Goal: Task Accomplishment & Management: Manage account settings

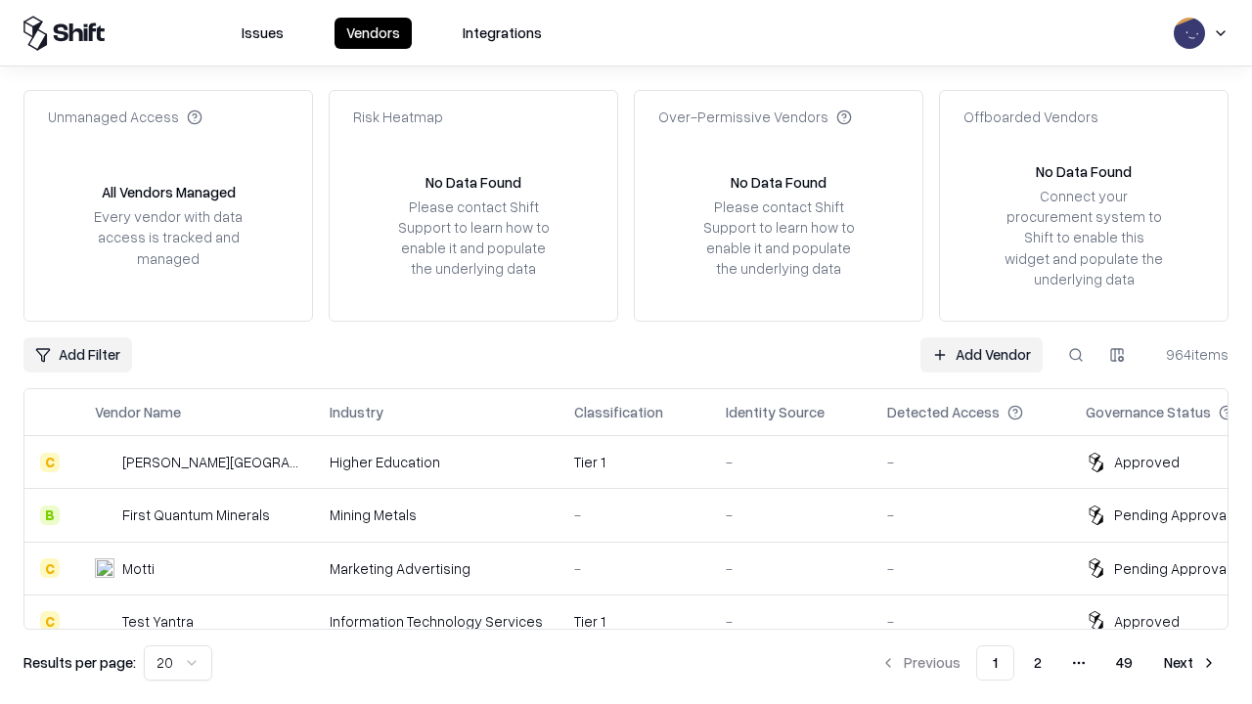
click at [981, 354] on link "Add Vendor" at bounding box center [981, 354] width 122 height 35
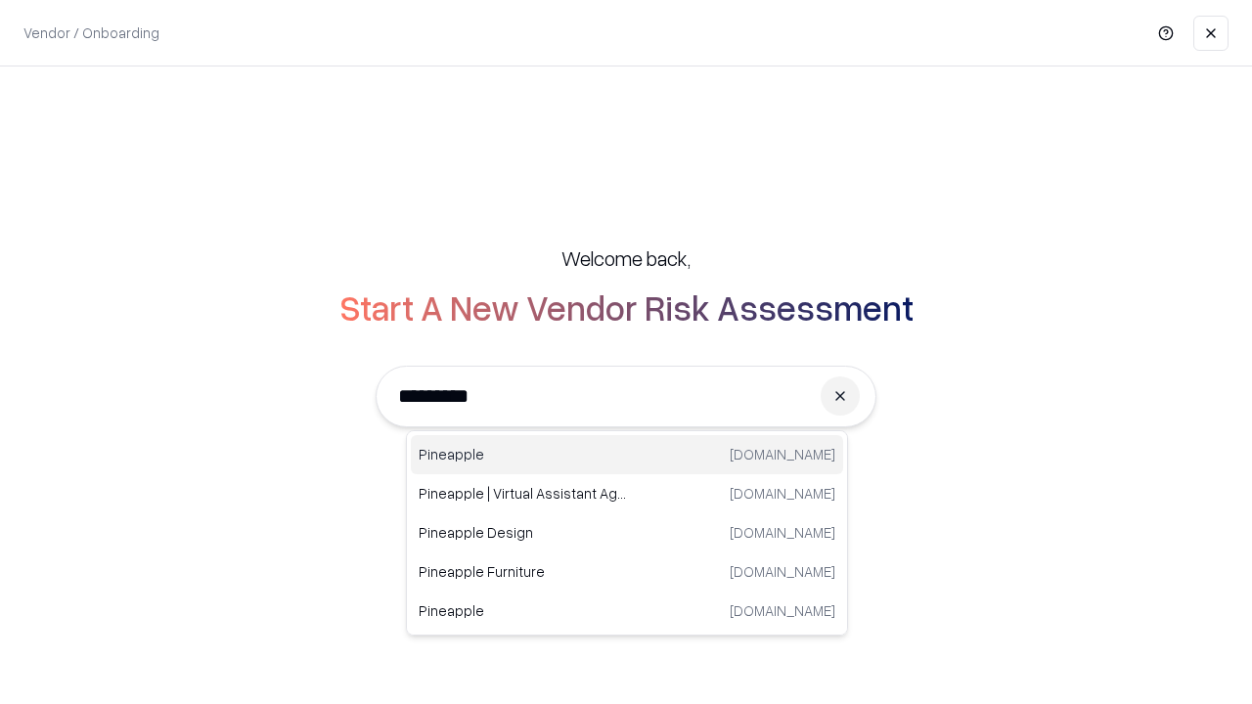
click at [627, 455] on div "Pineapple [DOMAIN_NAME]" at bounding box center [627, 454] width 432 height 39
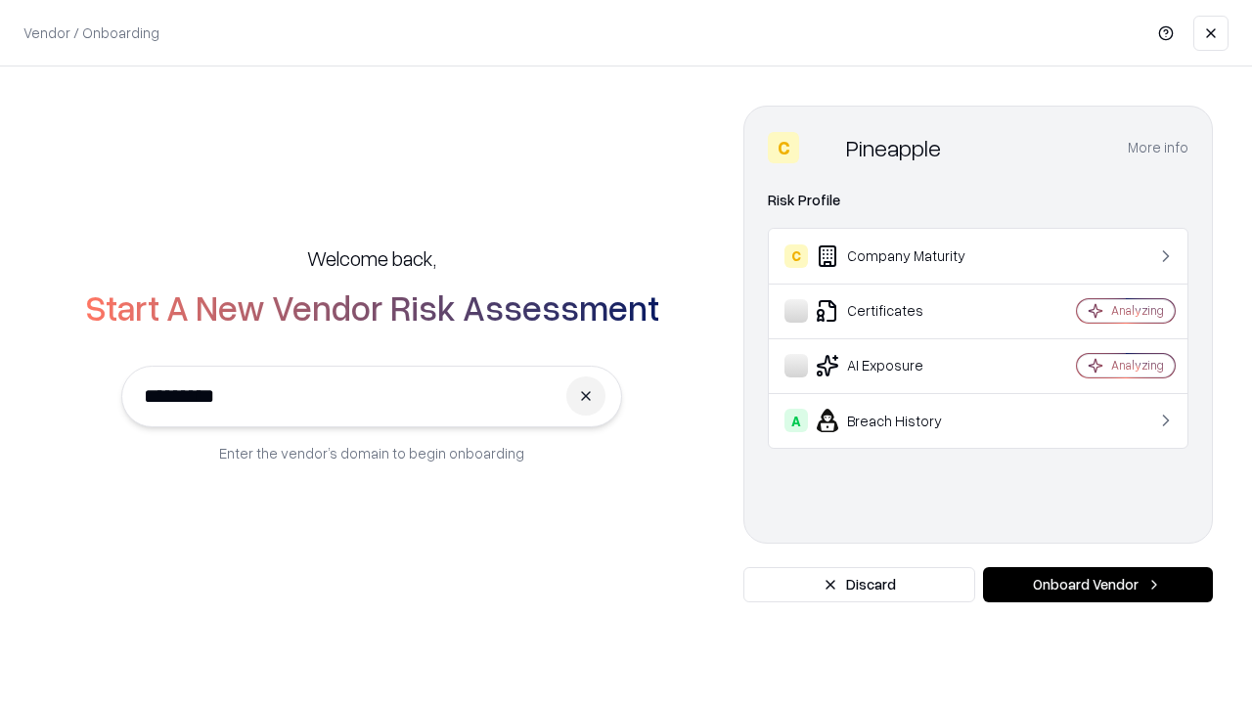
type input "*********"
click at [1097, 585] on button "Onboard Vendor" at bounding box center [1098, 584] width 230 height 35
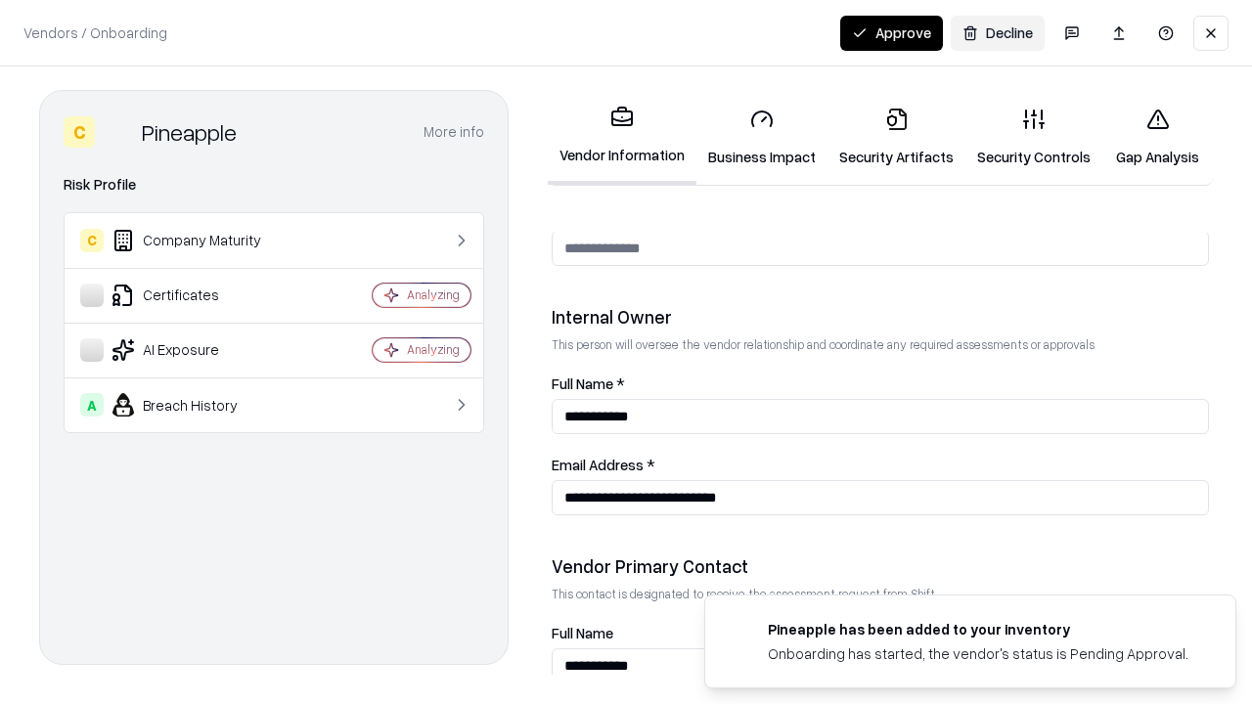
scroll to position [1013, 0]
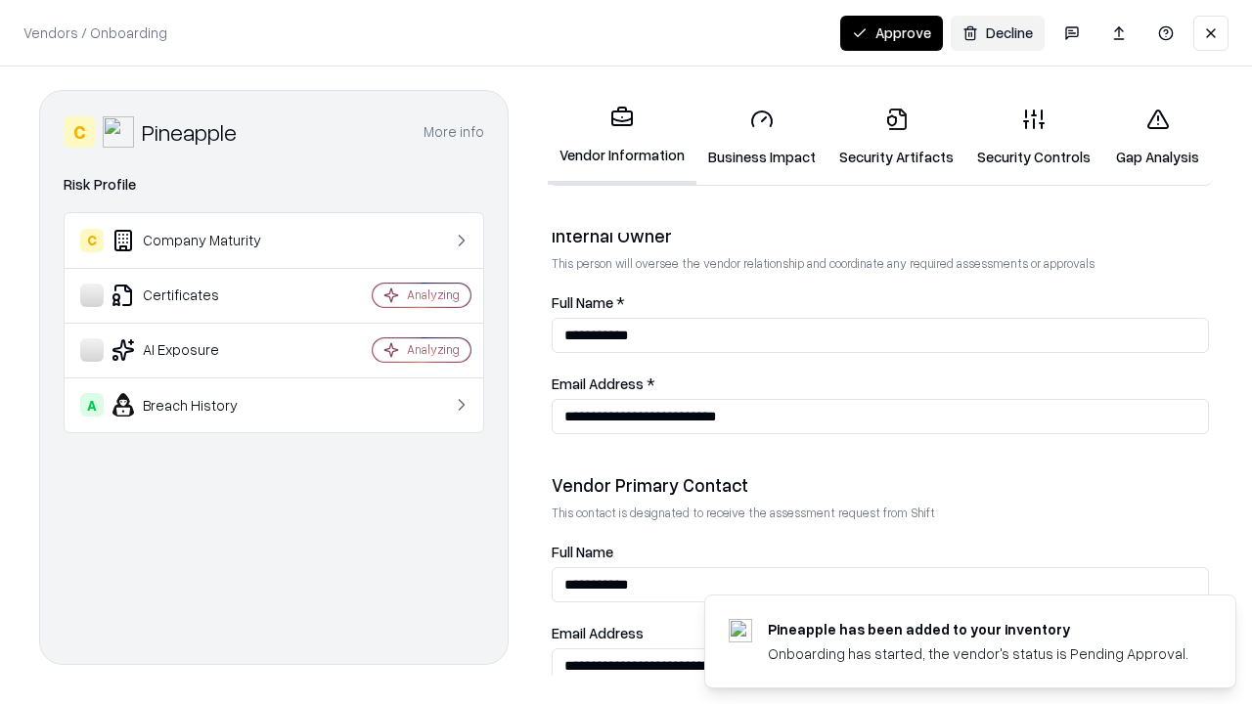
click at [762, 137] on link "Business Impact" at bounding box center [761, 137] width 131 height 91
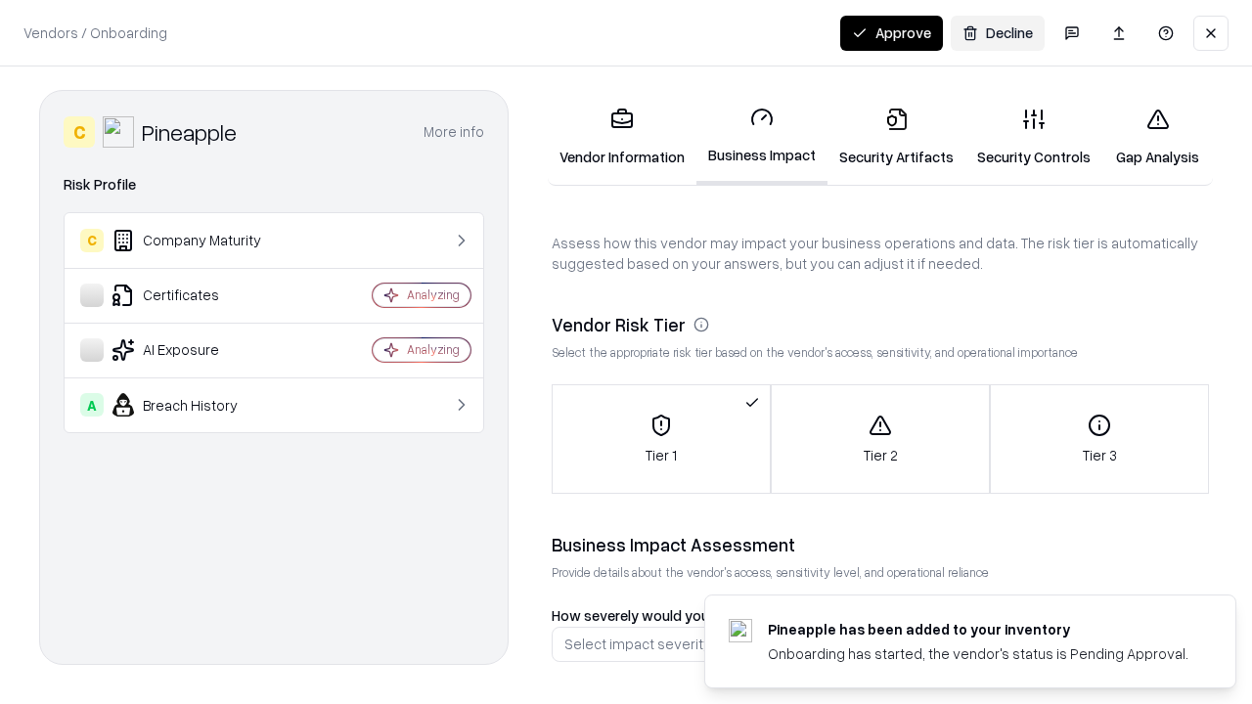
click at [896, 137] on link "Security Artifacts" at bounding box center [896, 137] width 138 height 91
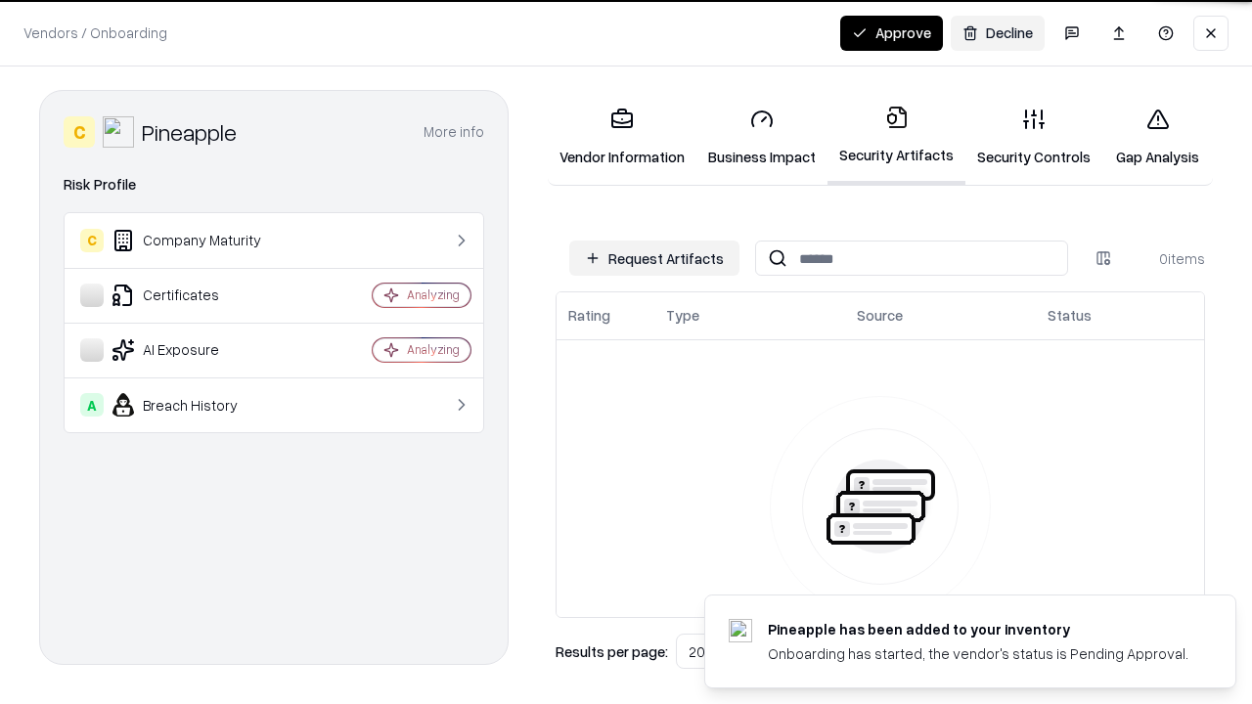
click at [654, 258] on button "Request Artifacts" at bounding box center [654, 258] width 170 height 35
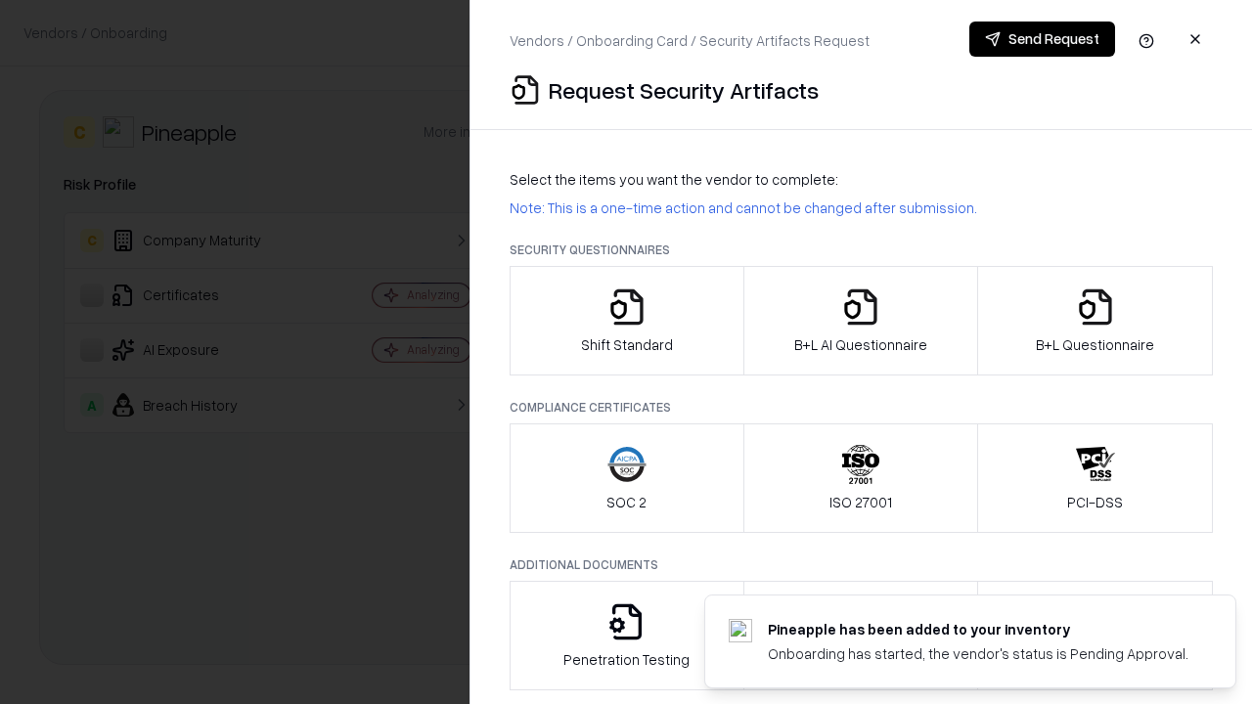
click at [626, 321] on icon "button" at bounding box center [626, 307] width 39 height 39
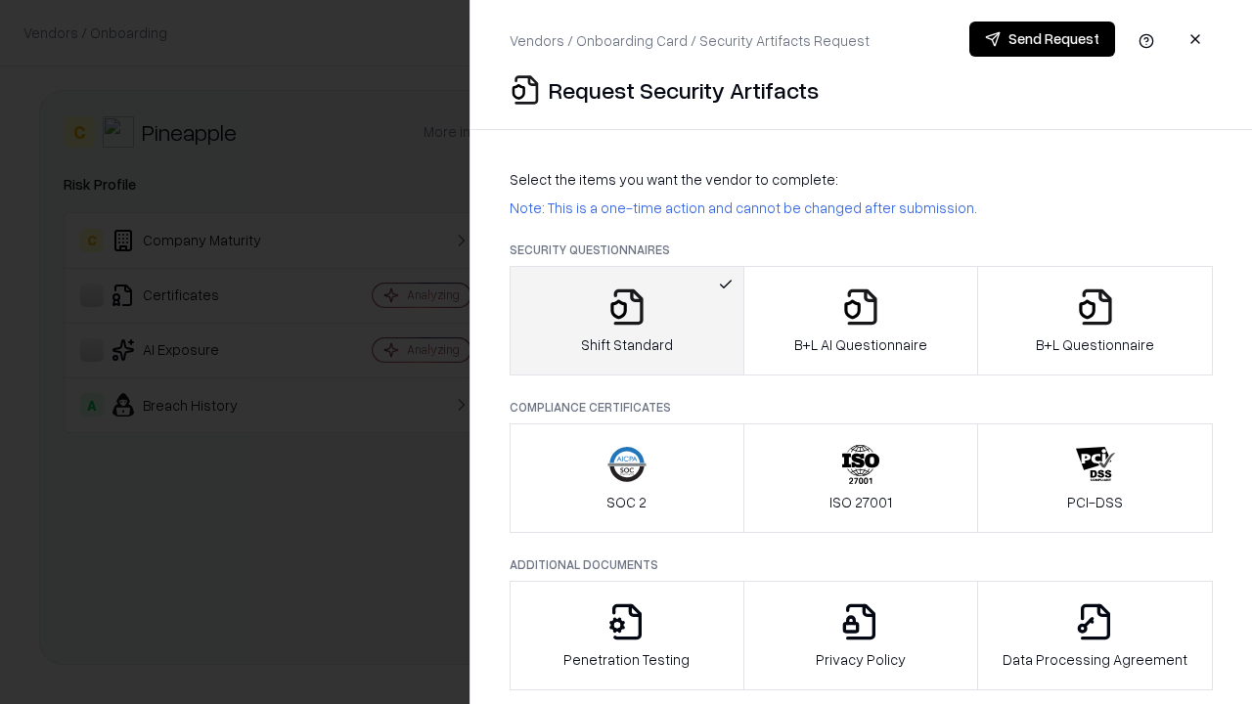
click at [1042, 39] on button "Send Request" at bounding box center [1042, 39] width 146 height 35
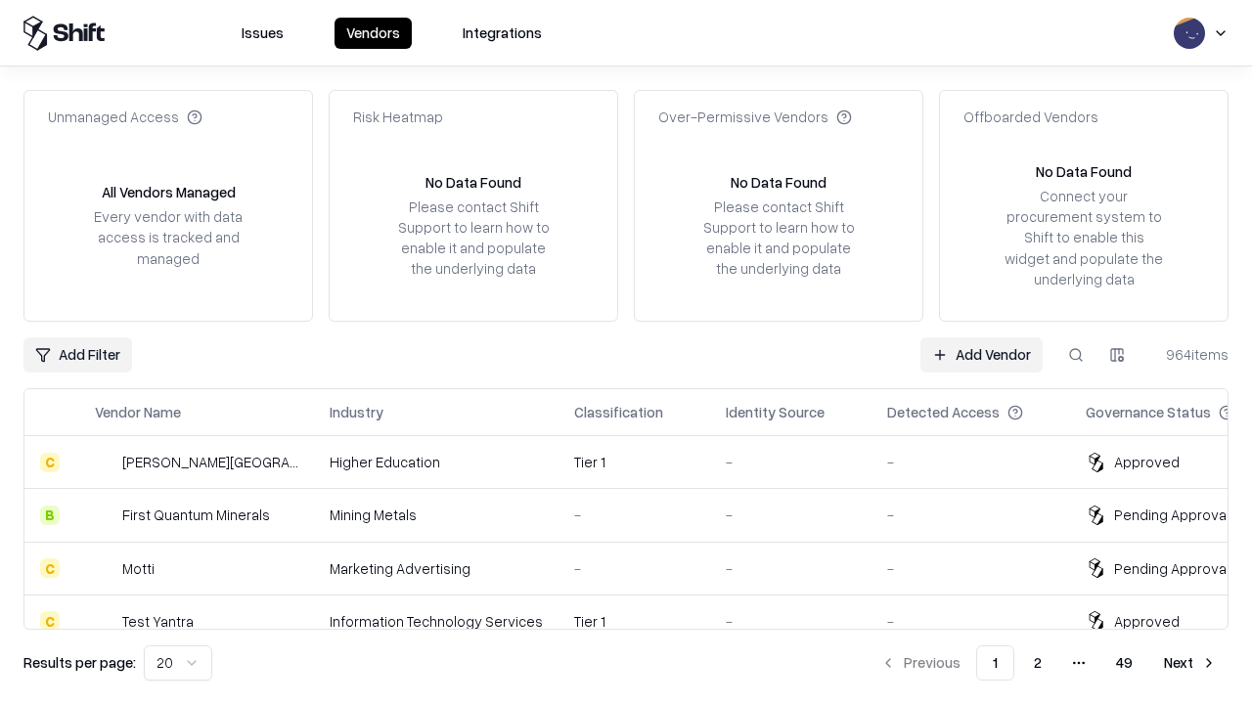
click at [1076, 354] on button at bounding box center [1075, 354] width 35 height 35
type input "*********"
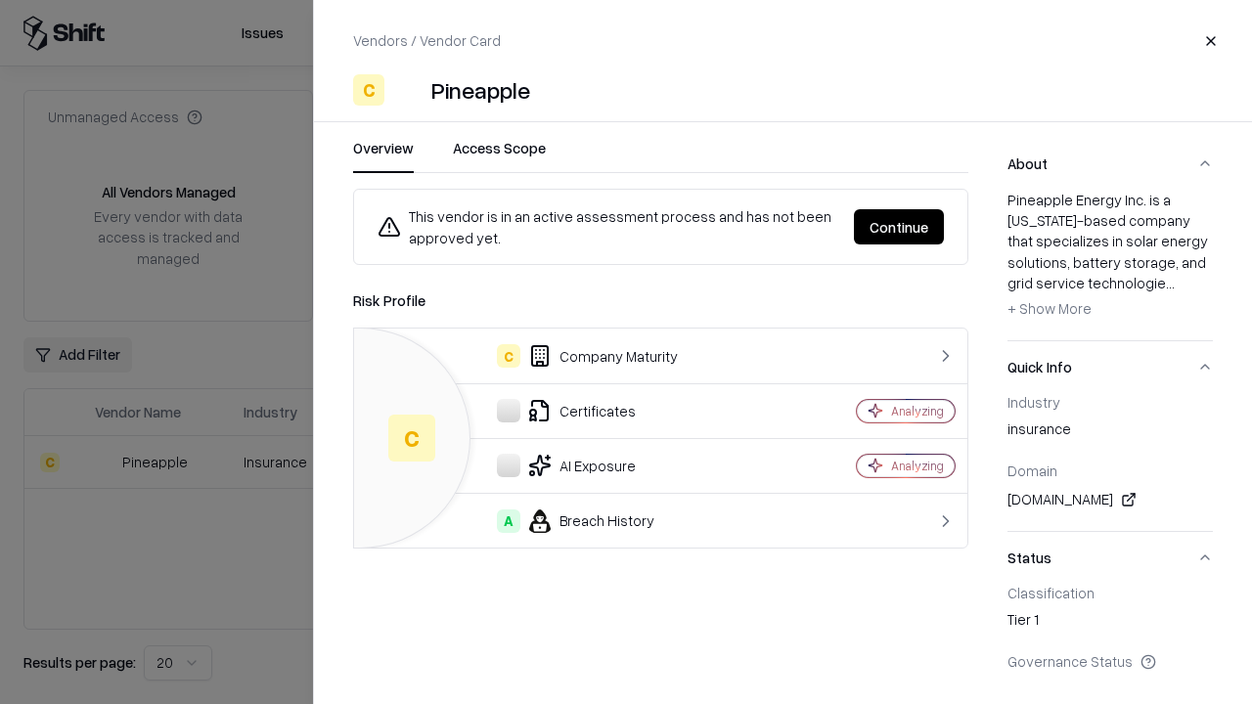
click at [899, 227] on button "Continue" at bounding box center [899, 226] width 90 height 35
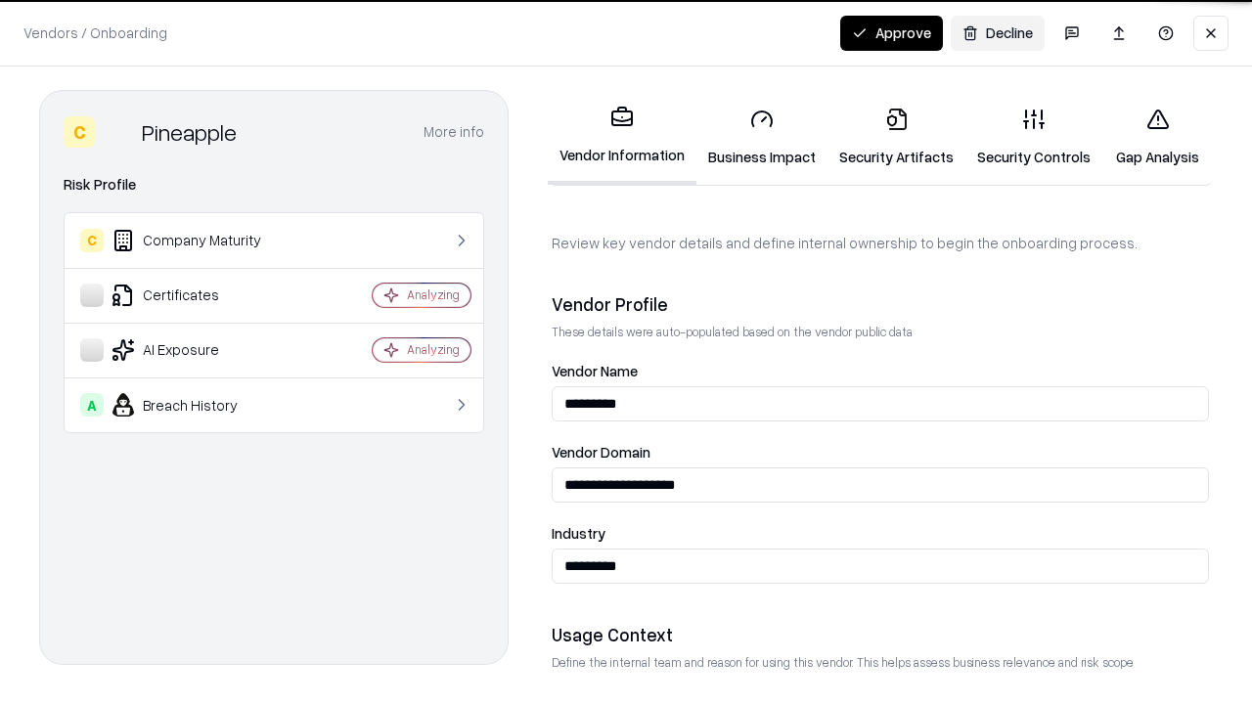
click at [896, 137] on link "Security Artifacts" at bounding box center [896, 137] width 138 height 91
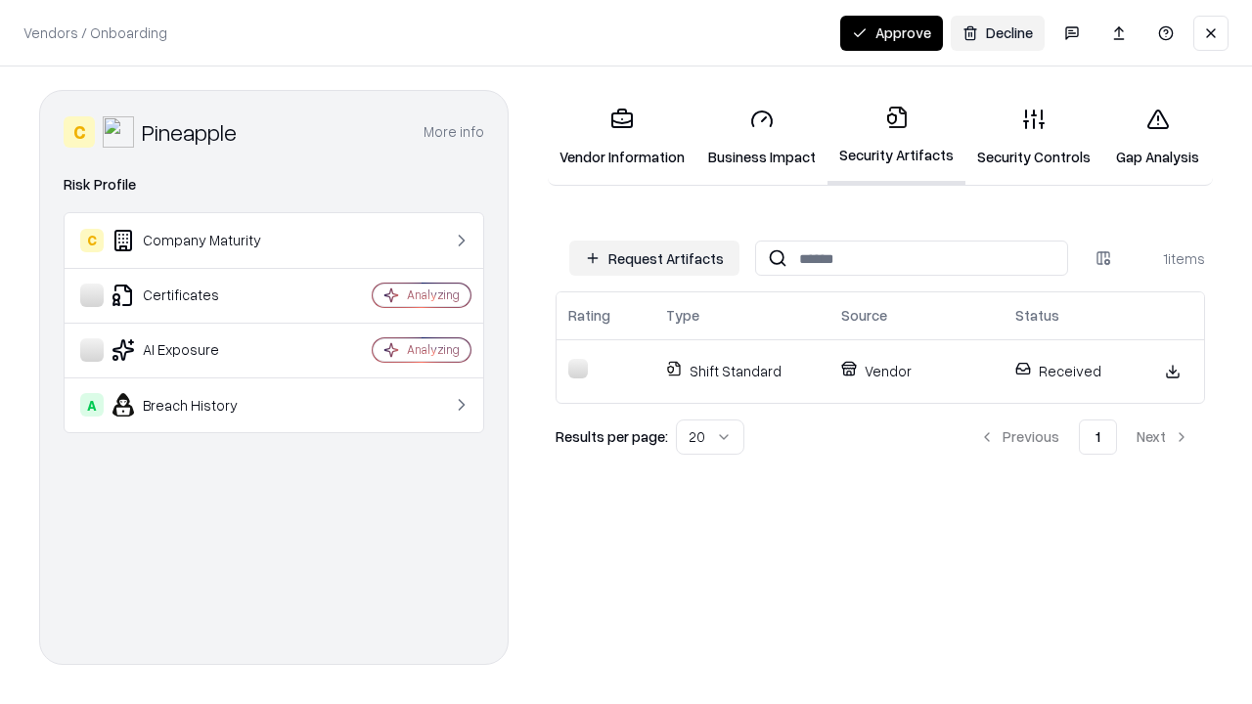
click at [1034, 137] on link "Security Controls" at bounding box center [1033, 137] width 137 height 91
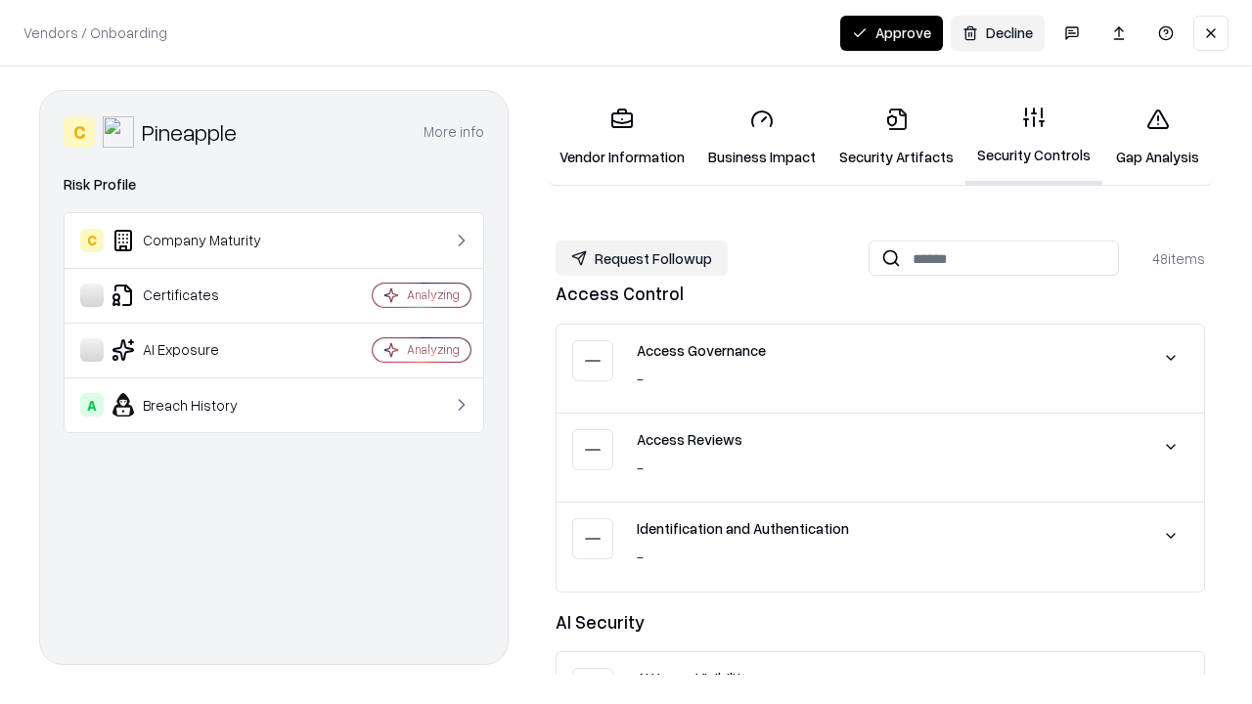
click at [642, 258] on button "Request Followup" at bounding box center [642, 258] width 172 height 35
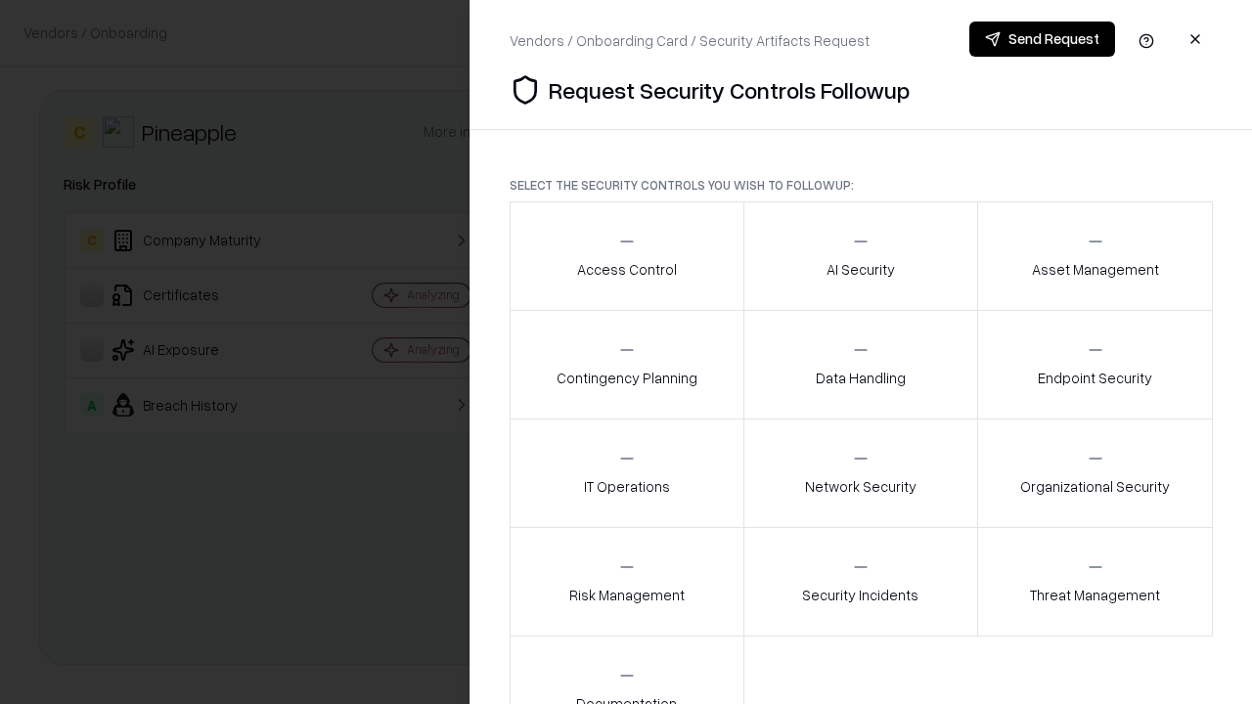
click at [626, 256] on div "Access Control" at bounding box center [627, 256] width 100 height 48
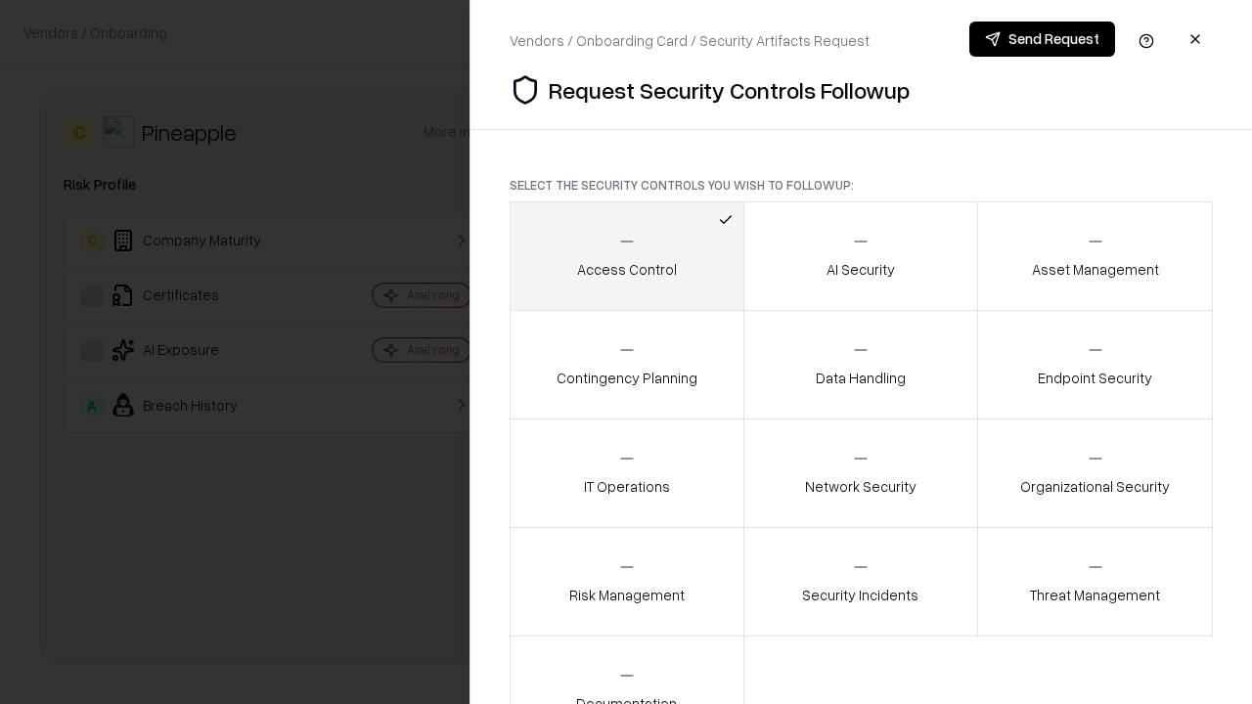
click at [1042, 39] on button "Send Request" at bounding box center [1042, 39] width 146 height 35
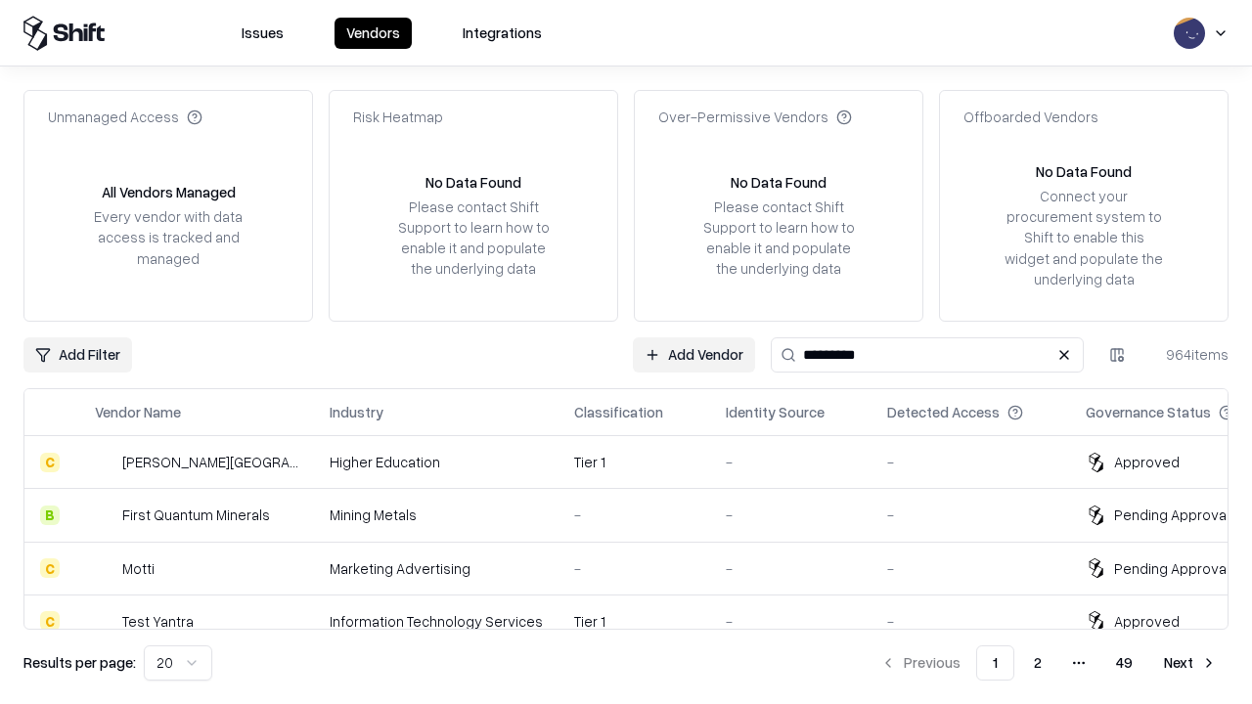
type input "*********"
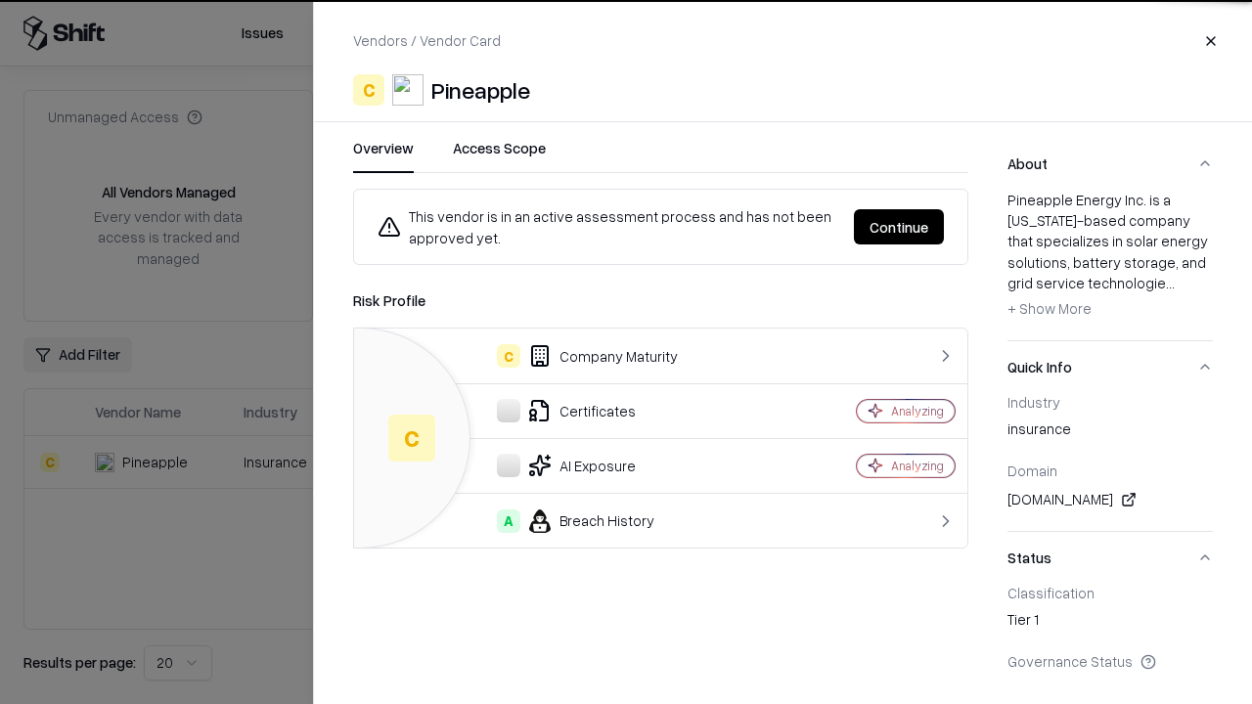
click at [899, 227] on button "Continue" at bounding box center [899, 226] width 90 height 35
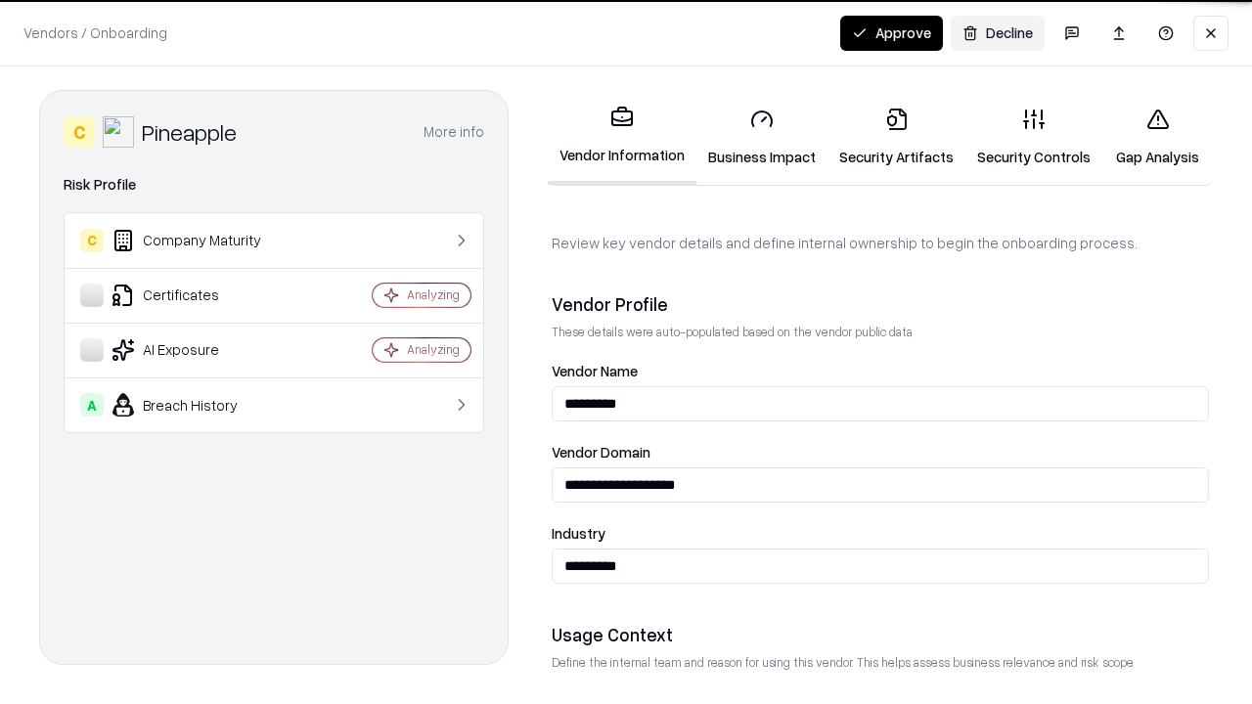
click at [891, 32] on button "Approve" at bounding box center [891, 33] width 103 height 35
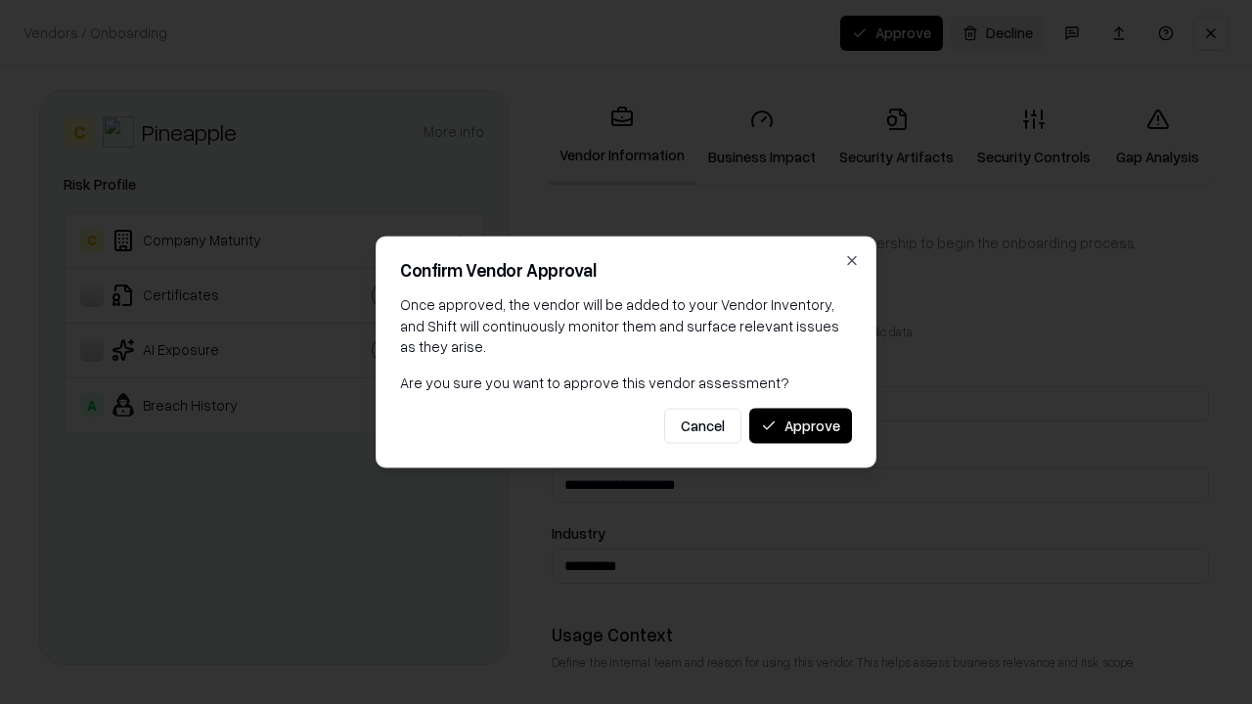
click at [800, 425] on button "Approve" at bounding box center [800, 425] width 103 height 35
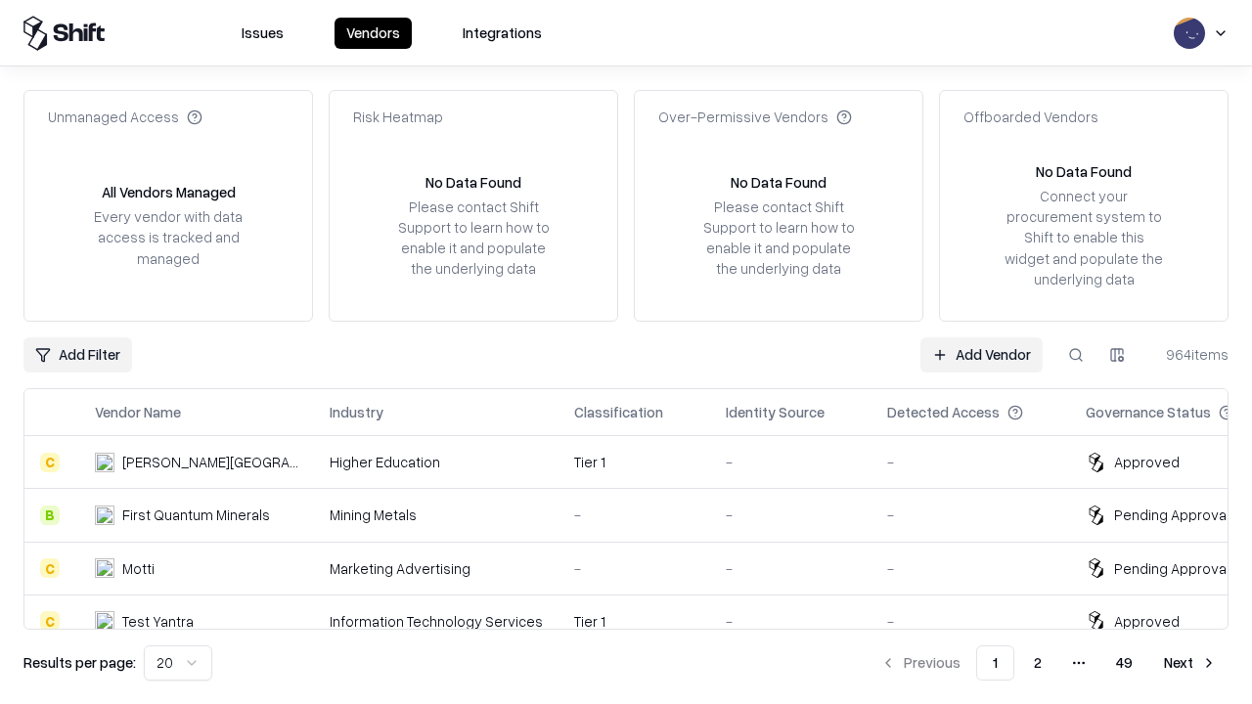
type input "*********"
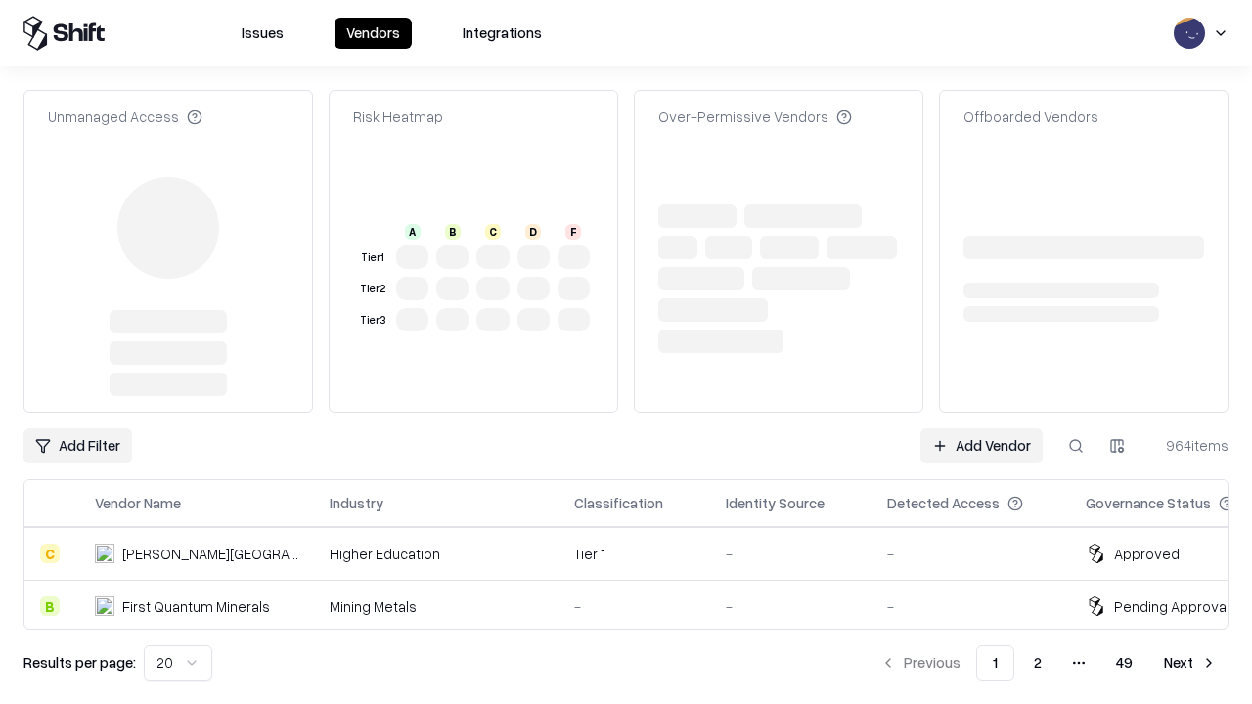
click at [981, 428] on link "Add Vendor" at bounding box center [981, 445] width 122 height 35
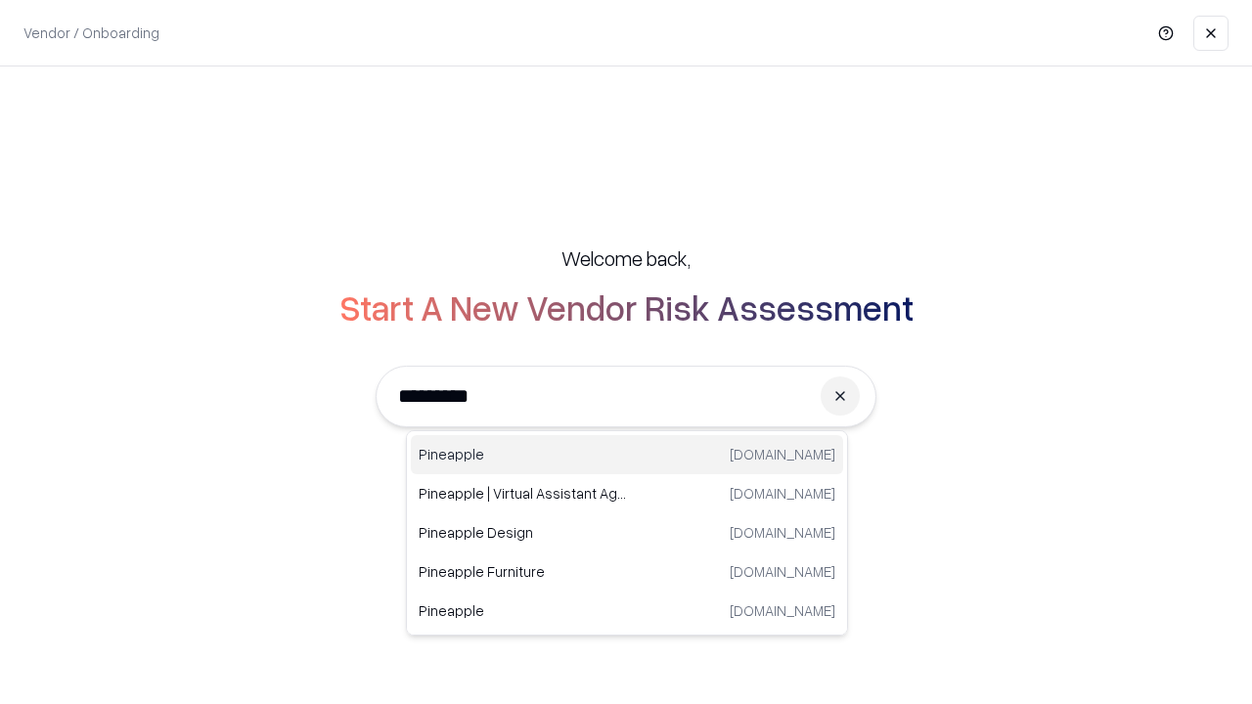
click at [627, 455] on div "Pineapple [DOMAIN_NAME]" at bounding box center [627, 454] width 432 height 39
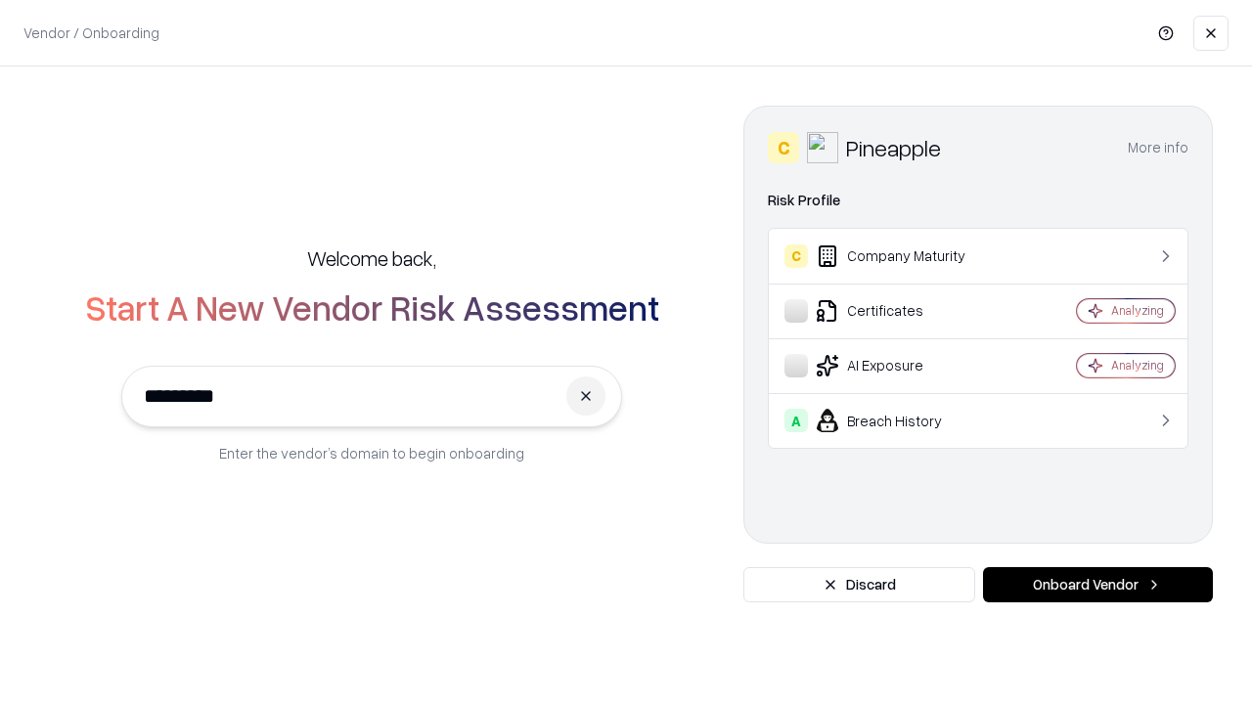
type input "*********"
click at [1097, 585] on button "Onboard Vendor" at bounding box center [1098, 584] width 230 height 35
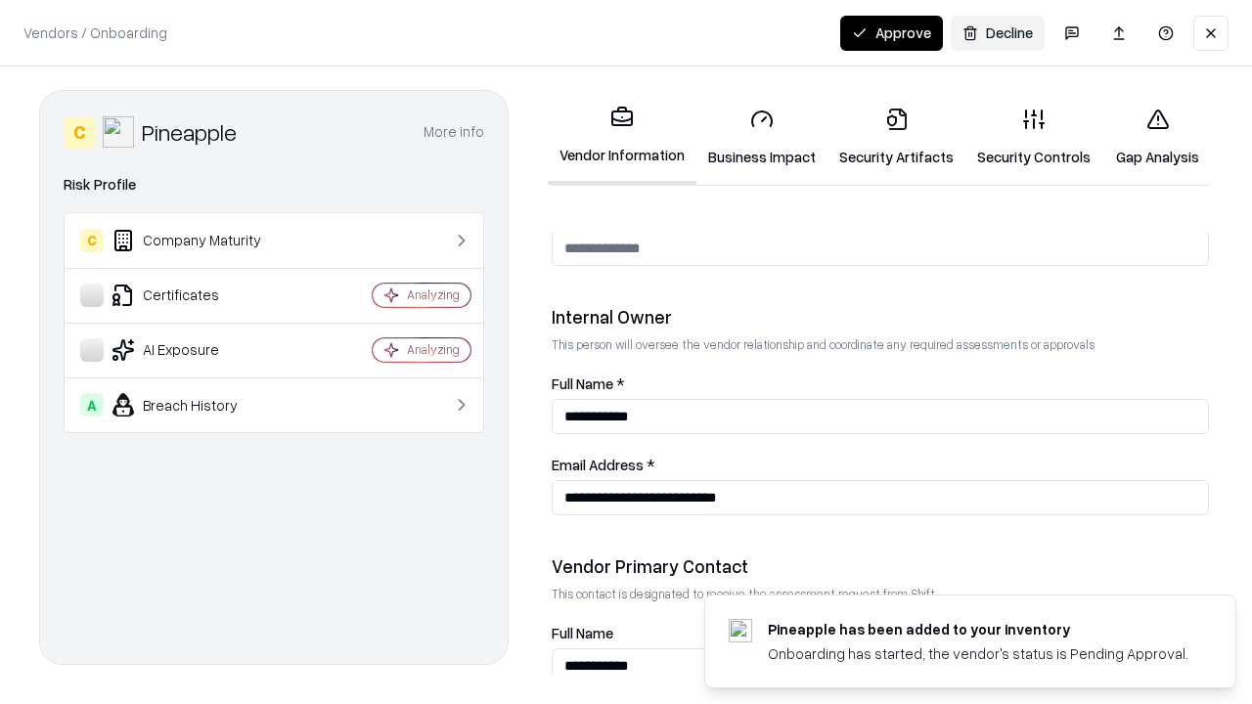
scroll to position [1013, 0]
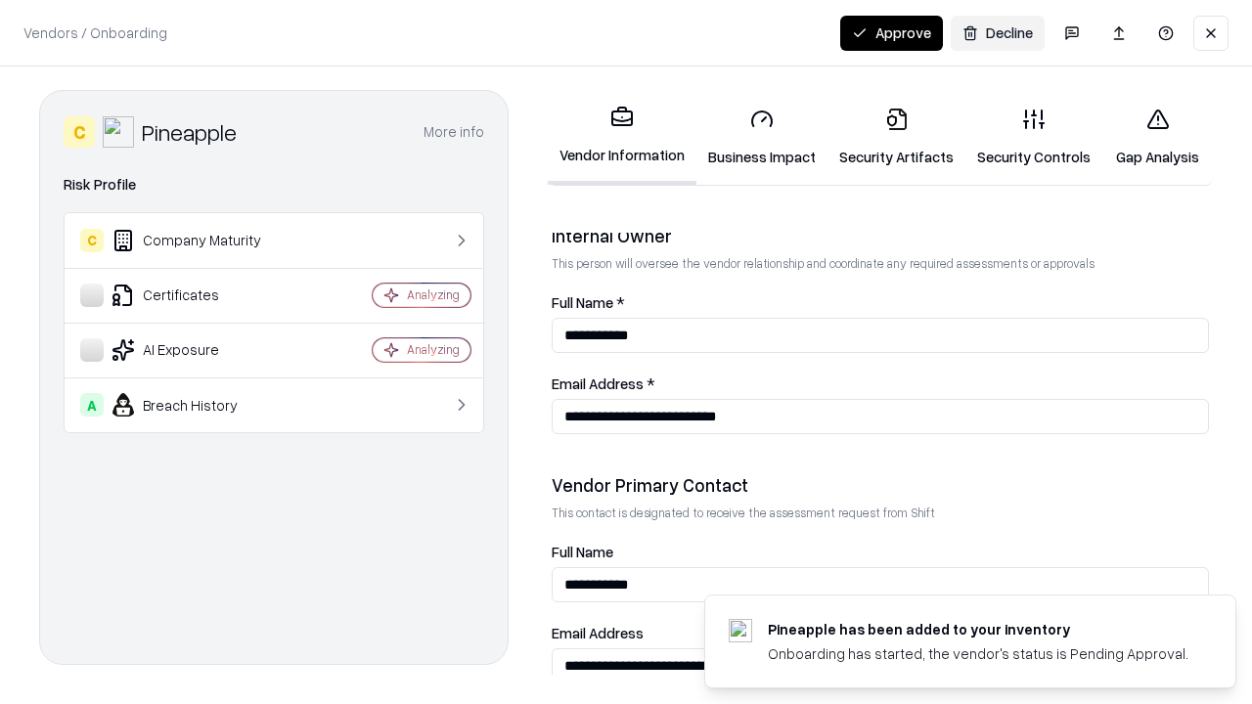
click at [891, 32] on button "Approve" at bounding box center [891, 33] width 103 height 35
